Goal: Transaction & Acquisition: Purchase product/service

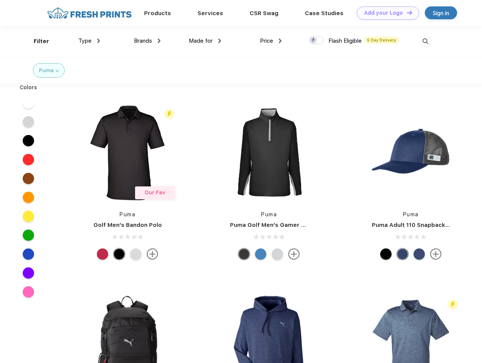
click at [385, 13] on link "Add your Logo Design Tool" at bounding box center [388, 12] width 62 height 13
click at [0, 0] on div "Design Tool" at bounding box center [0, 0] width 0 height 0
click at [406, 12] on link "Add your Logo Design Tool" at bounding box center [388, 12] width 62 height 13
click at [36, 41] on div "Filter" at bounding box center [42, 41] width 16 height 9
click at [89, 41] on span "Type" at bounding box center [84, 40] width 13 height 7
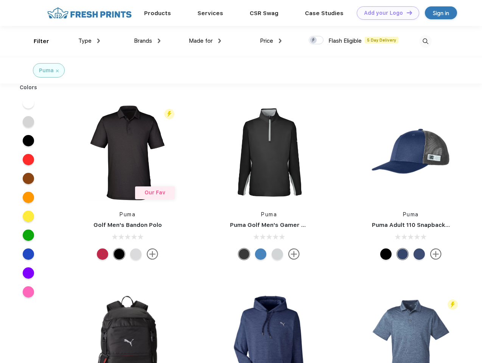
click at [147, 41] on span "Brands" at bounding box center [143, 40] width 18 height 7
click at [205, 41] on span "Made for" at bounding box center [201, 40] width 24 height 7
click at [271, 41] on span "Price" at bounding box center [266, 40] width 13 height 7
click at [316, 41] on div at bounding box center [316, 40] width 15 height 8
click at [314, 41] on input "checkbox" at bounding box center [311, 38] width 5 height 5
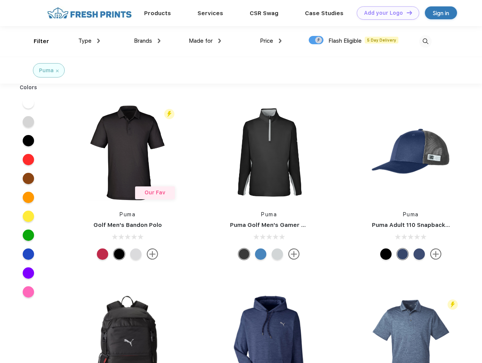
click at [425, 41] on img at bounding box center [425, 41] width 12 height 12
